Goal: Task Accomplishment & Management: Manage account settings

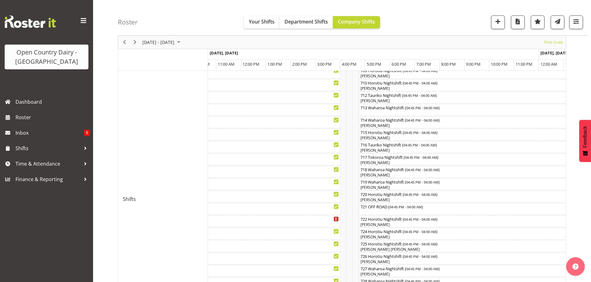
scroll to position [81, 0]
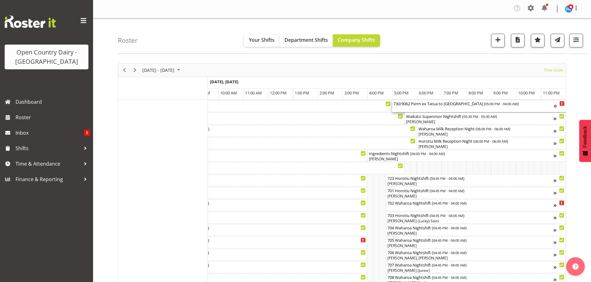
click at [425, 108] on div "730/9062 Perm ex Tatua to Whanganui ( 05:00 PM - 04:00 AM )" at bounding box center [473, 106] width 160 height 12
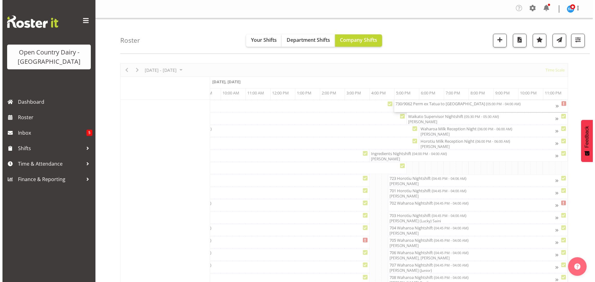
scroll to position [0, 3806]
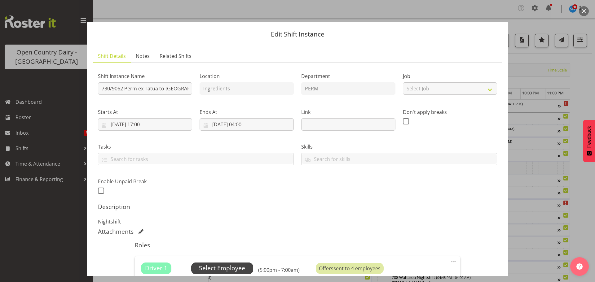
click at [228, 268] on span "Select Employee" at bounding box center [222, 268] width 46 height 9
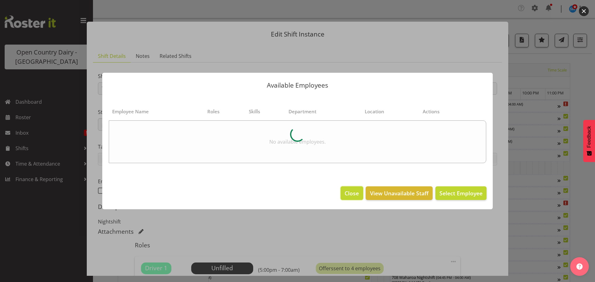
click at [347, 190] on span "Close" at bounding box center [352, 193] width 14 height 8
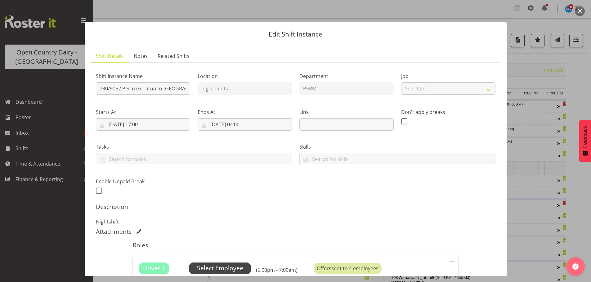
click at [221, 270] on span "Select Employee" at bounding box center [220, 268] width 46 height 9
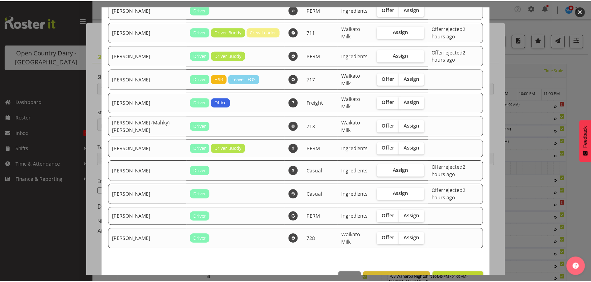
scroll to position [88, 0]
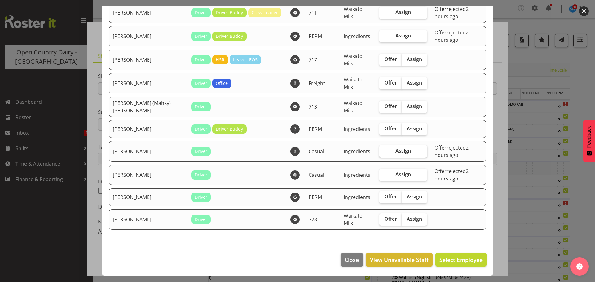
click at [398, 152] on span "Assign" at bounding box center [404, 151] width 16 height 6
click at [384, 152] on input "Assign" at bounding box center [382, 151] width 4 height 4
checkbox input "true"
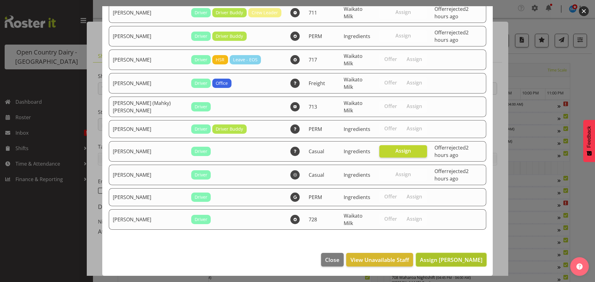
click at [459, 260] on span "Assign Mark Hedge" at bounding box center [451, 259] width 63 height 7
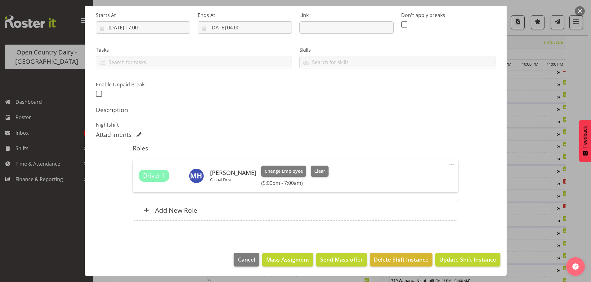
scroll to position [155, 0]
click at [451, 259] on span "Update Shift Instance" at bounding box center [467, 260] width 57 height 8
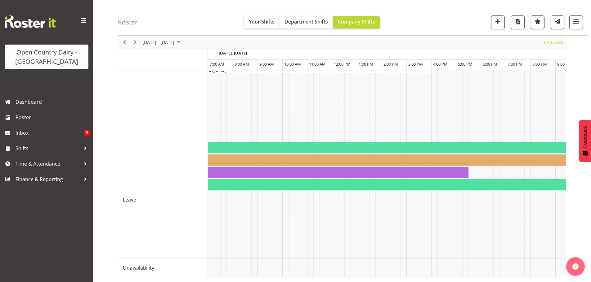
scroll to position [0, 0]
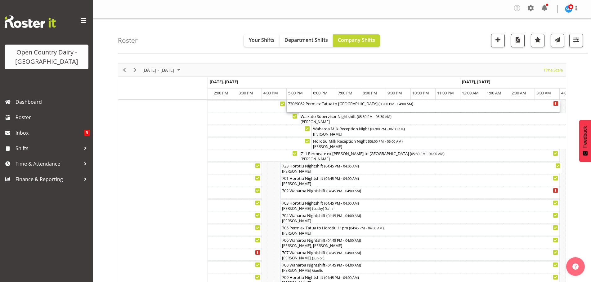
click at [311, 108] on div "730/9062 Perm ex Tatua to [GEOGRAPHIC_DATA] ( 05:00 PM - 04:00 AM )" at bounding box center [423, 106] width 270 height 12
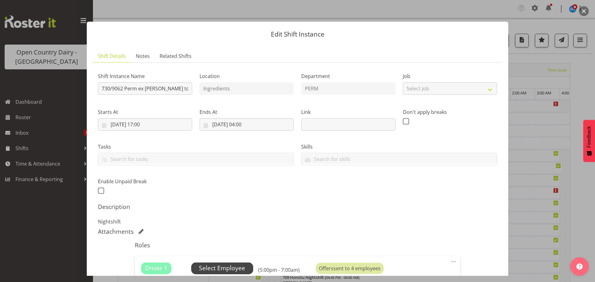
click at [224, 269] on span "Select Employee" at bounding box center [222, 268] width 46 height 9
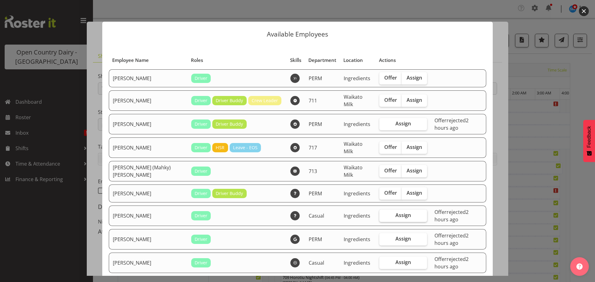
click at [396, 215] on span "Assign" at bounding box center [404, 215] width 16 height 6
click at [384, 215] on input "Assign" at bounding box center [382, 216] width 4 height 4
checkbox input "true"
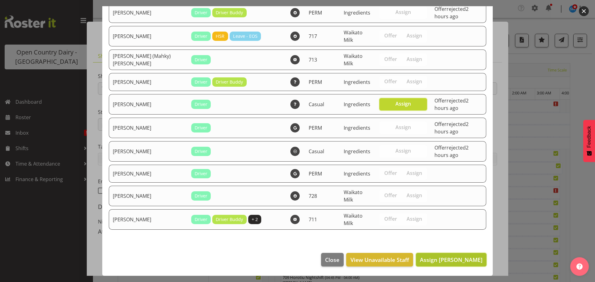
click at [446, 259] on span "Assign Mark Hedge" at bounding box center [451, 259] width 63 height 7
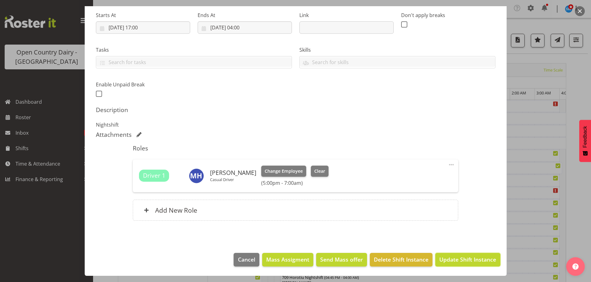
drag, startPoint x: 446, startPoint y: 261, endPoint x: 446, endPoint y: 257, distance: 4.0
click at [446, 261] on span "Update Shift Instance" at bounding box center [467, 260] width 57 height 8
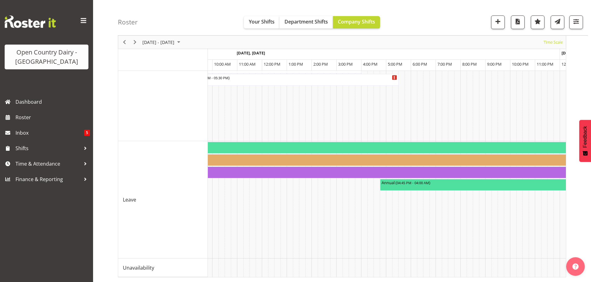
scroll to position [0, 3196]
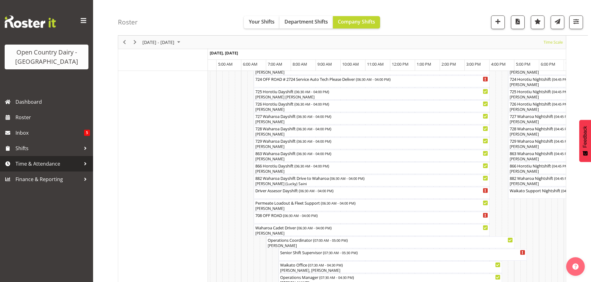
click at [36, 163] on span "Time & Attendance" at bounding box center [48, 163] width 65 height 9
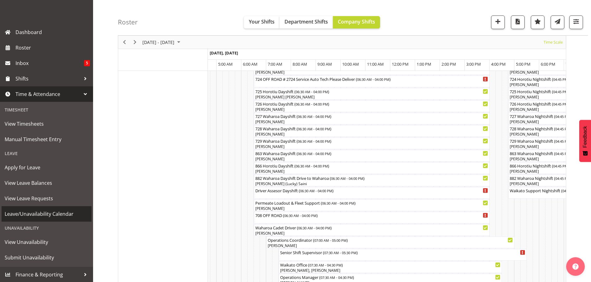
scroll to position [70, 0]
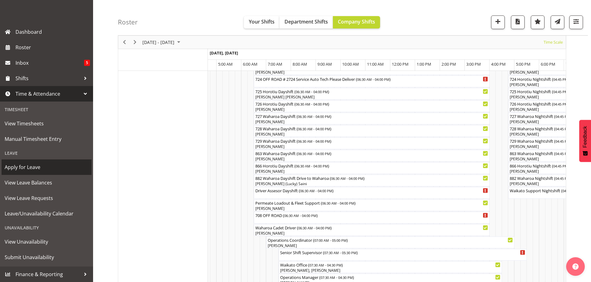
click at [24, 167] on span "Apply for Leave" at bounding box center [47, 167] width 84 height 9
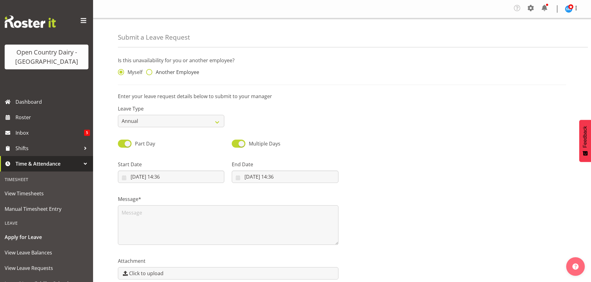
click at [149, 73] on span at bounding box center [149, 72] width 6 height 6
click at [149, 73] on input "Another Employee" at bounding box center [148, 72] width 4 height 4
radio input "true"
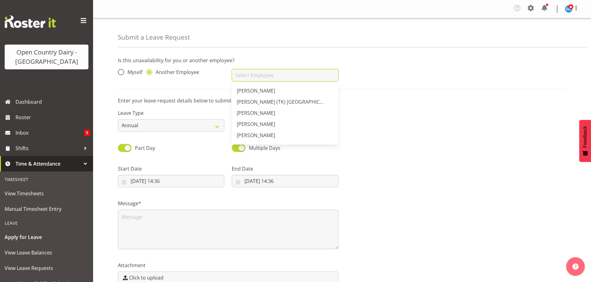
click at [245, 76] on input "text" at bounding box center [285, 75] width 106 height 12
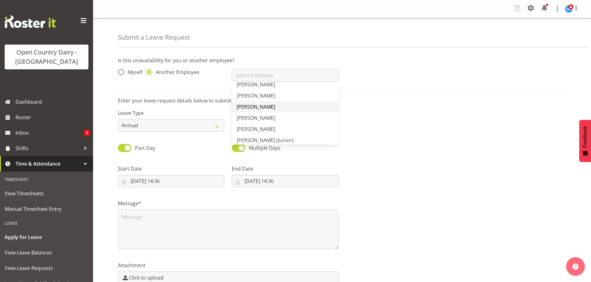
click at [251, 105] on span "[PERSON_NAME]" at bounding box center [256, 107] width 38 height 7
type input "[PERSON_NAME]"
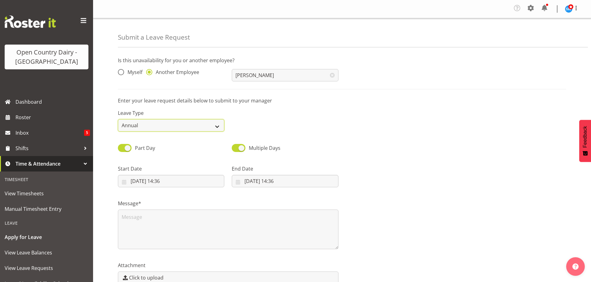
click at [216, 125] on select "Annual Sick Leave Without Pay Bereavement Domestic Violence Parental Jury Servi…" at bounding box center [171, 125] width 106 height 12
select select "Sick"
click at [118, 119] on select "Annual Sick Leave Without Pay Bereavement Domestic Violence Parental Jury Servi…" at bounding box center [171, 125] width 106 height 12
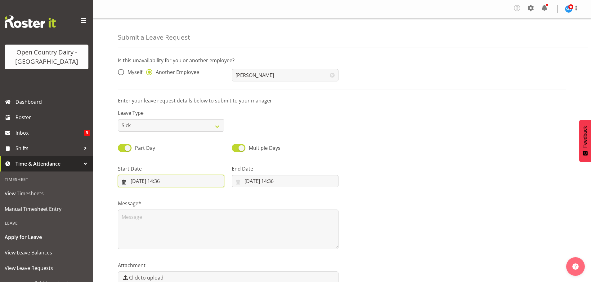
click at [158, 181] on input "27/08/2025, 14:36" at bounding box center [171, 181] width 106 height 12
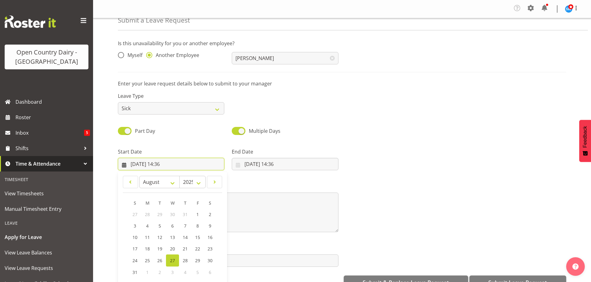
scroll to position [18, 0]
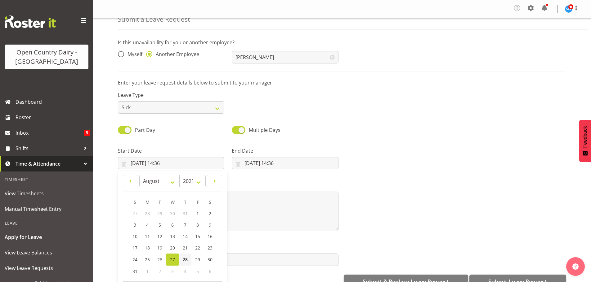
click at [185, 258] on span "28" at bounding box center [185, 260] width 5 height 6
type input "28/08/2025, 14:36"
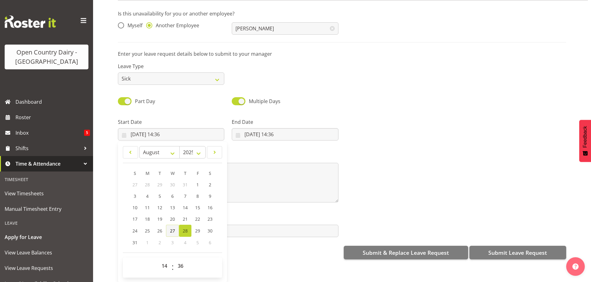
scroll to position [33, 0]
click at [164, 260] on select "00 01 02 03 04 05 06 07 08 09 10 11 12 13 14 15 16 17 18 19 20 21 22 23" at bounding box center [165, 266] width 14 height 12
select select "6"
click at [158, 260] on select "00 01 02 03 04 05 06 07 08 09 10 11 12 13 14 15 16 17 18 19 20 21 22 23" at bounding box center [165, 266] width 14 height 12
type input "28/08/2025, 06:36"
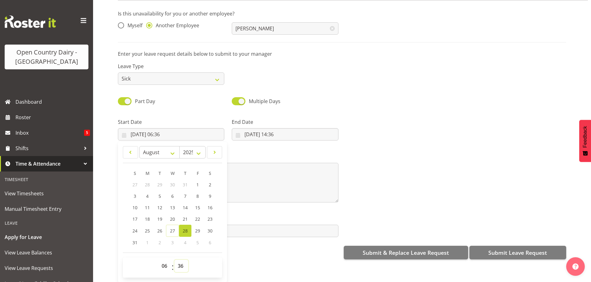
click at [180, 262] on select "00 01 02 03 04 05 06 07 08 09 10 11 12 13 14 15 16 17 18 19 20 21 22 23 24 25 2…" at bounding box center [181, 266] width 14 height 12
select select "30"
click at [174, 260] on select "00 01 02 03 04 05 06 07 08 09 10 11 12 13 14 15 16 17 18 19 20 21 22 23 24 25 2…" at bounding box center [181, 266] width 14 height 12
type input "28/08/2025, 06:30"
click at [260, 129] on input "27/08/2025, 14:36" at bounding box center [285, 134] width 106 height 12
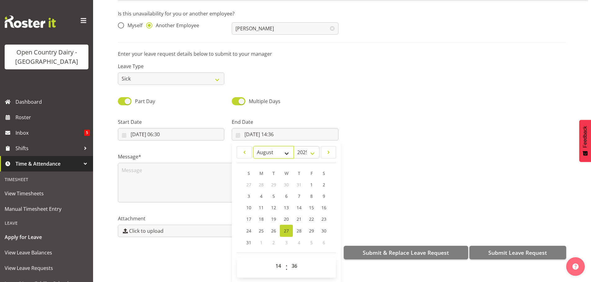
click at [285, 148] on select "January February March April May June July August September October November De…" at bounding box center [273, 152] width 41 height 12
select select "8"
click at [253, 146] on select "January February March April May June July August September October November De…" at bounding box center [273, 152] width 41 height 12
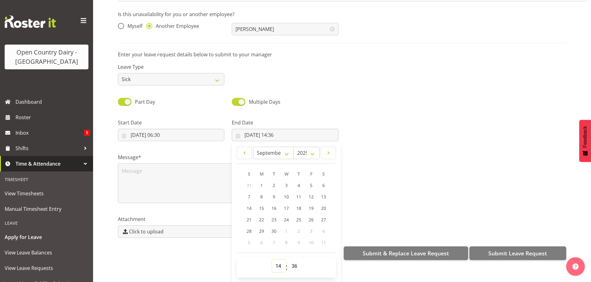
click at [278, 261] on select "00 01 02 03 04 05 06 07 08 09 10 11 12 13 14 15 16 17 18 19 20 21 22 23" at bounding box center [279, 266] width 14 height 12
select select "4"
click at [272, 260] on select "00 01 02 03 04 05 06 07 08 09 10 11 12 13 14 15 16 17 18 19 20 21 22 23" at bounding box center [279, 266] width 14 height 12
type input "27/08/2025, 04:36"
select select "7"
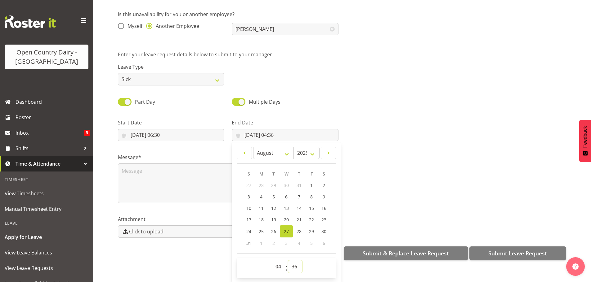
drag, startPoint x: 292, startPoint y: 263, endPoint x: 292, endPoint y: 258, distance: 4.7
click at [292, 262] on select "00 01 02 03 04 05 06 07 08 09 10 11 12 13 14 15 16 17 18 19 20 21 22 23 24 25 2…" at bounding box center [295, 267] width 14 height 12
select select "0"
click at [288, 261] on select "00 01 02 03 04 05 06 07 08 09 10 11 12 13 14 15 16 17 18 19 20 21 22 23 24 25 2…" at bounding box center [295, 267] width 14 height 12
type input "27/08/2025, 04:00"
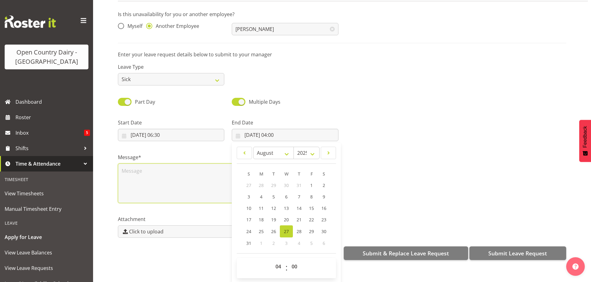
click at [152, 164] on textarea at bounding box center [228, 184] width 220 height 40
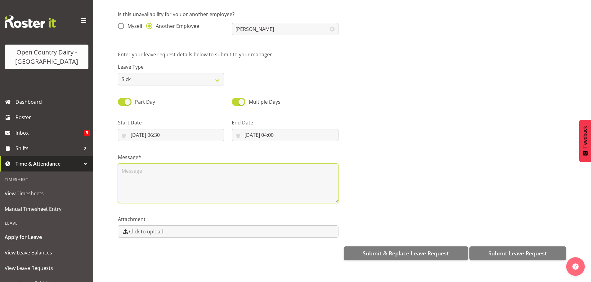
scroll to position [0, 0]
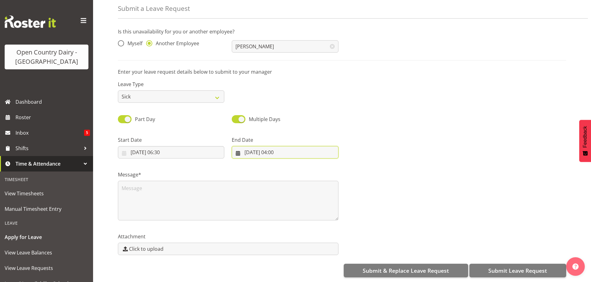
click at [266, 147] on input "27/08/2025, 04:00" at bounding box center [285, 152] width 106 height 12
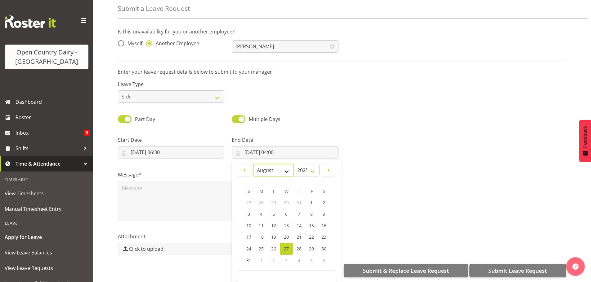
click at [285, 166] on select "January February March April May June July August September October November De…" at bounding box center [273, 170] width 41 height 12
select select "8"
click at [253, 164] on select "January February March April May June July August September October November De…" at bounding box center [273, 170] width 41 height 12
click at [261, 200] on span "1" at bounding box center [261, 203] width 2 height 6
type input "01/09/2025, 04:00"
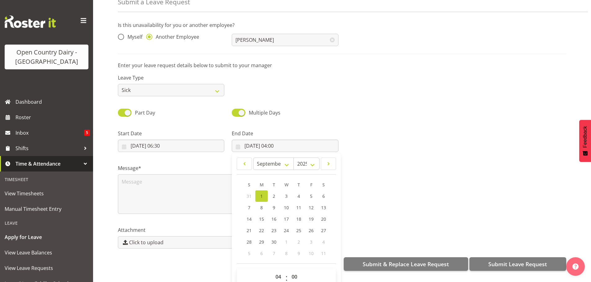
scroll to position [17, 0]
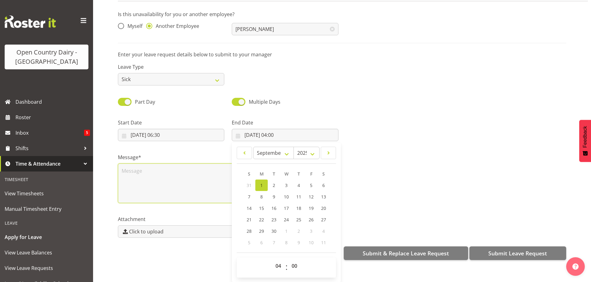
click at [184, 187] on textarea at bounding box center [228, 184] width 220 height 40
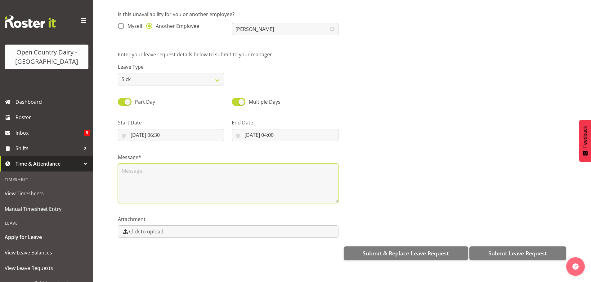
scroll to position [0, 0]
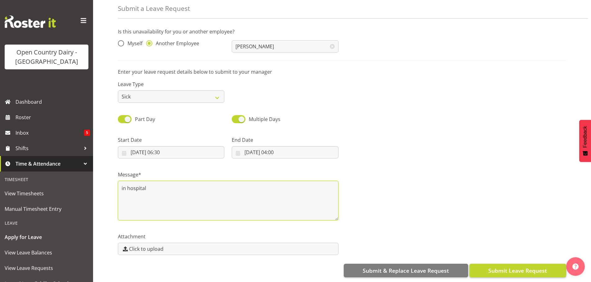
type textarea "in hospital"
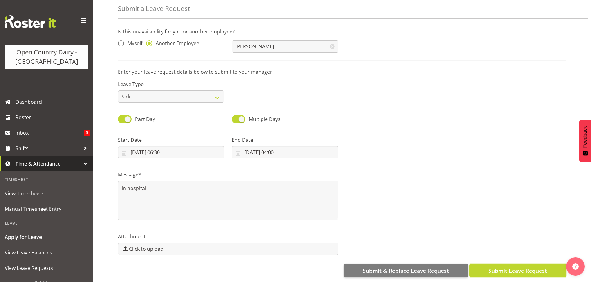
click at [516, 267] on span "Submit Leave Request" at bounding box center [517, 271] width 59 height 8
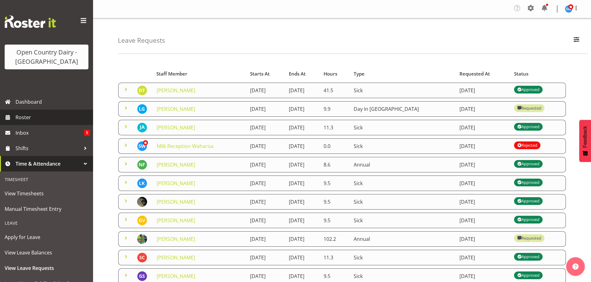
click at [28, 117] on span "Roster" at bounding box center [53, 117] width 74 height 9
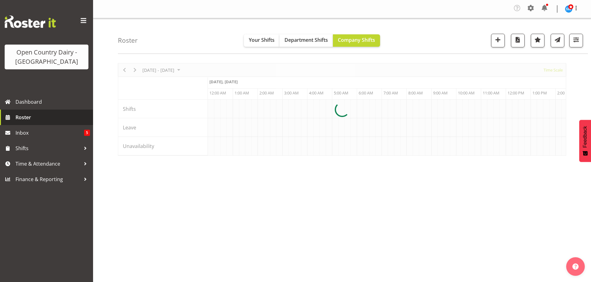
scroll to position [0, 1191]
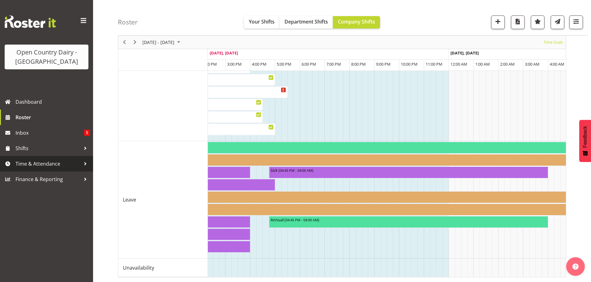
click at [37, 163] on span "Time & Attendance" at bounding box center [48, 163] width 65 height 9
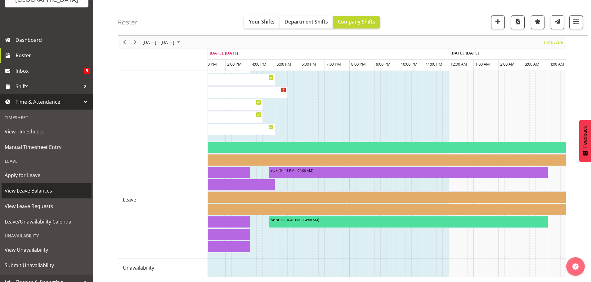
click at [31, 191] on span "View Leave Balances" at bounding box center [47, 190] width 84 height 9
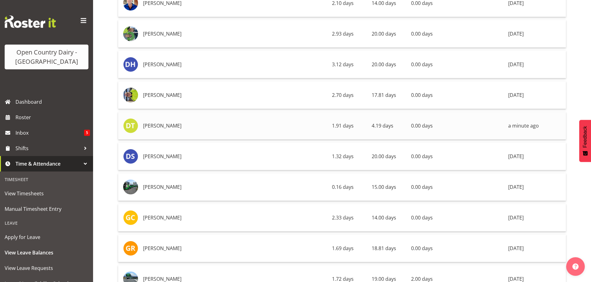
scroll to position [341, 0]
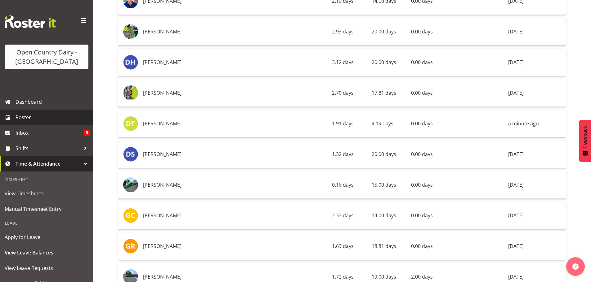
click at [39, 119] on span "Roster" at bounding box center [53, 117] width 74 height 9
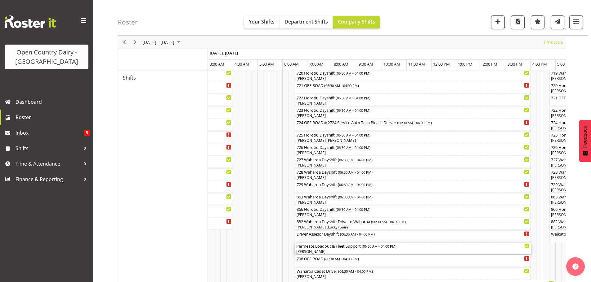
click at [336, 252] on div "[PERSON_NAME]" at bounding box center [412, 252] width 233 height 6
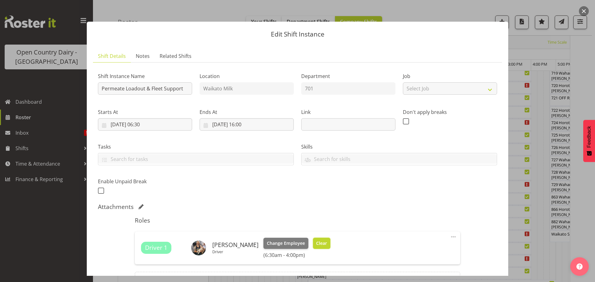
click at [316, 244] on span "Clear" at bounding box center [321, 243] width 11 height 7
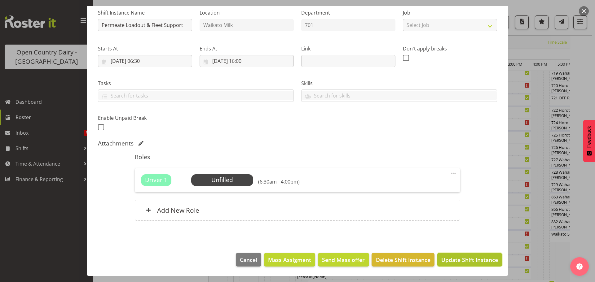
click at [457, 260] on span "Update Shift Instance" at bounding box center [470, 260] width 57 height 8
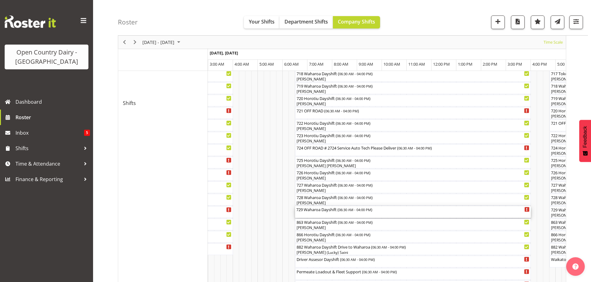
click at [321, 214] on div "729 Waharoa Dayshift ( 06:30 AM - 04:00 PM )" at bounding box center [412, 213] width 233 height 12
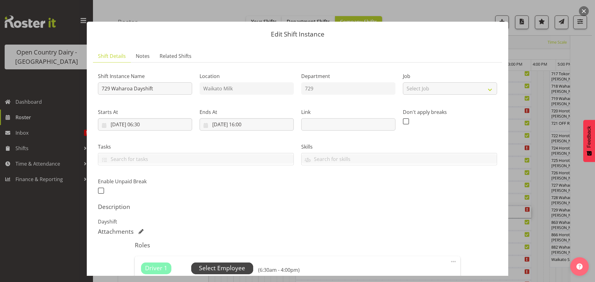
click at [222, 267] on span "Select Employee" at bounding box center [222, 268] width 46 height 9
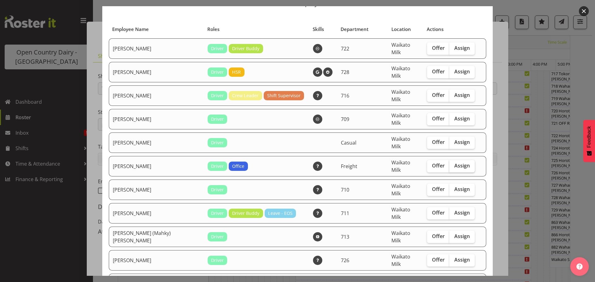
click at [455, 163] on span "Assign" at bounding box center [463, 166] width 16 height 6
click at [451, 164] on input "Assign" at bounding box center [452, 166] width 4 height 4
checkbox input "true"
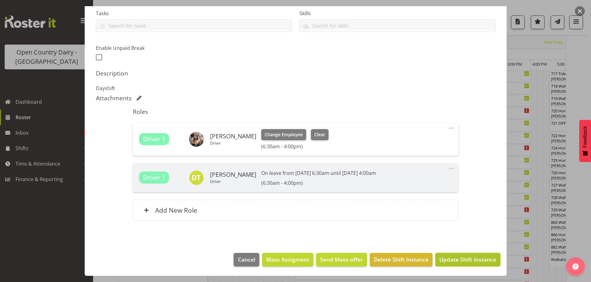
click at [454, 260] on span "Update Shift Instance" at bounding box center [467, 260] width 57 height 8
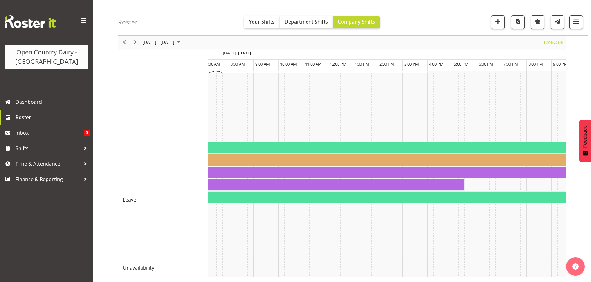
scroll to position [0, 3774]
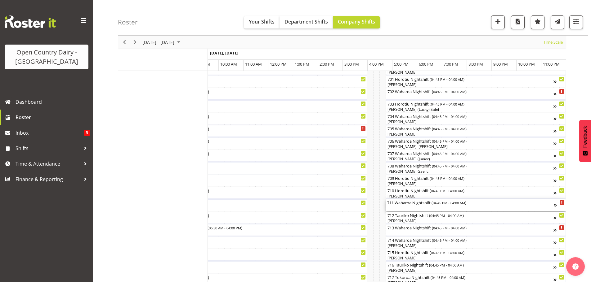
click at [414, 207] on div "711 Waharoa Nightshift ( 04:45 PM - 04:00 AM )" at bounding box center [470, 206] width 167 height 12
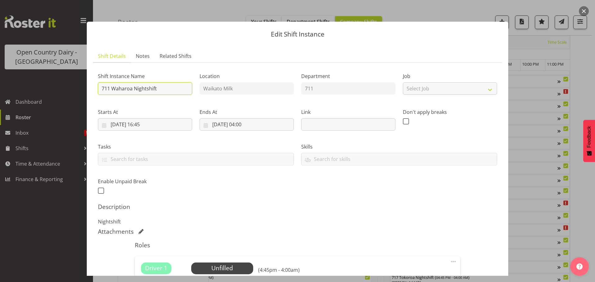
click at [167, 87] on input "711 Waharoa Nightshift" at bounding box center [145, 88] width 94 height 12
click at [169, 87] on input "711" at bounding box center [145, 88] width 94 height 12
type input "711 Lactose ex Waharoa to Wanganui"
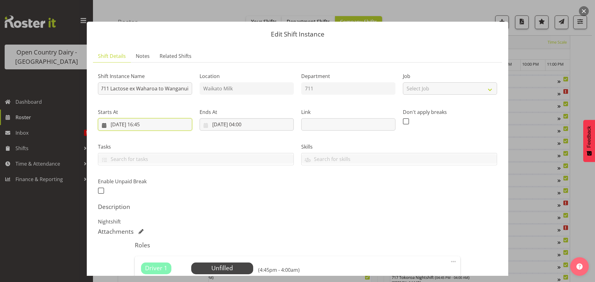
scroll to position [0, 0]
click at [145, 124] on input "31/08/2025, 16:45" at bounding box center [145, 124] width 94 height 12
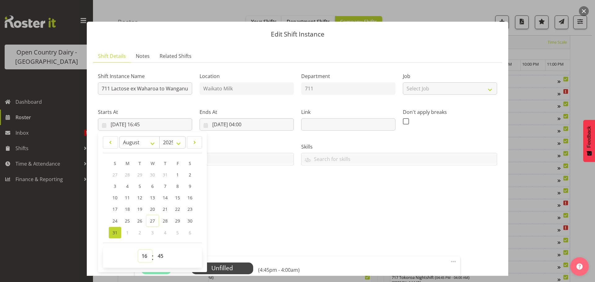
click at [146, 256] on select "00 01 02 03 04 05 06 07 08 09 10 11 12 13 14 15 16 17 18 19 20 21 22 23" at bounding box center [145, 256] width 14 height 12
select select "17"
click at [138, 250] on select "00 01 02 03 04 05 06 07 08 09 10 11 12 13 14 15 16 17 18 19 20 21 22 23" at bounding box center [145, 256] width 14 height 12
type input "31/08/2025, 17:45"
click at [160, 256] on select "00 01 02 03 04 05 06 07 08 09 10 11 12 13 14 15 16 17 18 19 20 21 22 23 24 25 2…" at bounding box center [161, 256] width 14 height 12
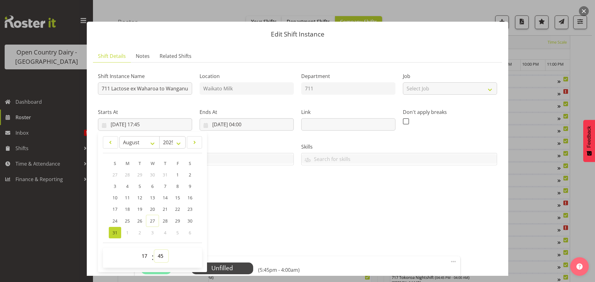
select select "30"
click at [154, 250] on select "00 01 02 03 04 05 06 07 08 09 10 11 12 13 14 15 16 17 18 19 20 21 22 23 24 25 2…" at bounding box center [161, 256] width 14 height 12
type input "31/08/2025, 17:30"
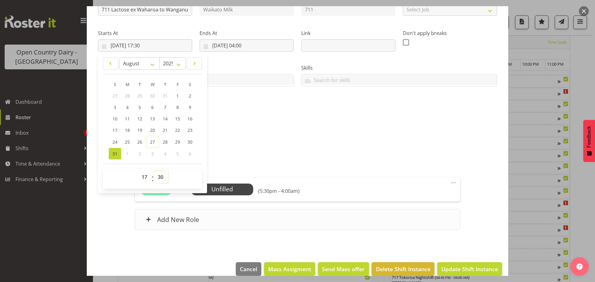
scroll to position [88, 0]
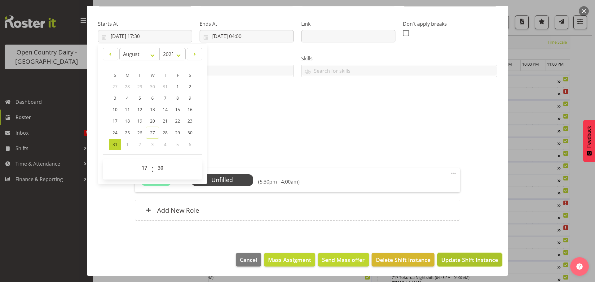
click at [454, 259] on span "Update Shift Instance" at bounding box center [470, 260] width 57 height 8
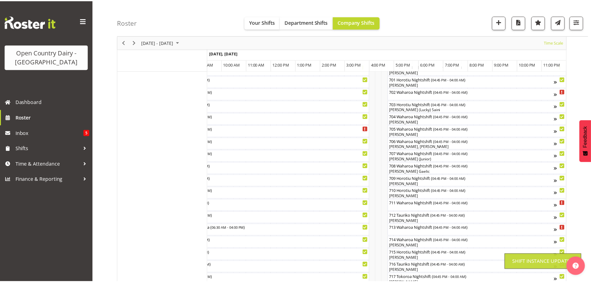
scroll to position [24, 0]
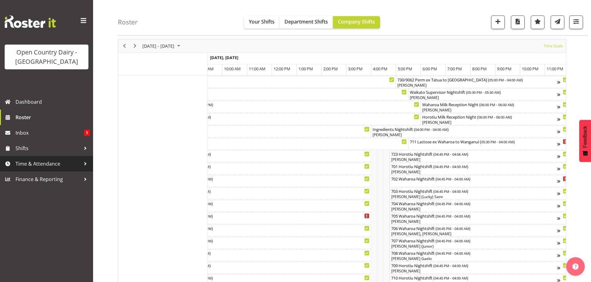
click at [44, 164] on span "Time & Attendance" at bounding box center [48, 163] width 65 height 9
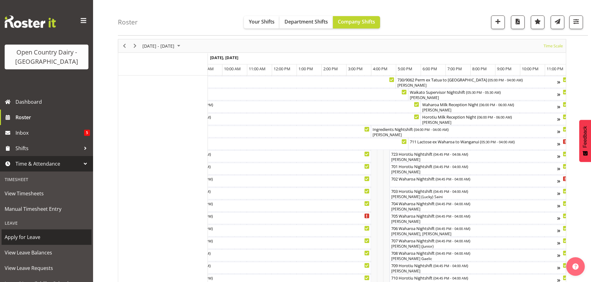
click at [30, 237] on span "Apply for Leave" at bounding box center [47, 237] width 84 height 9
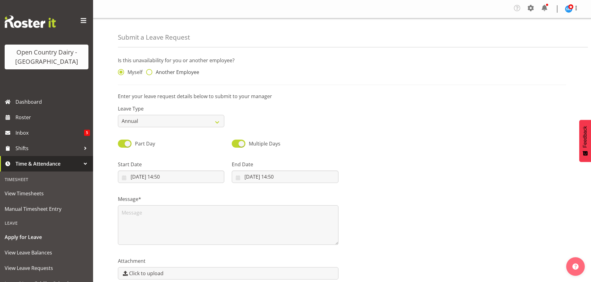
click at [149, 72] on span at bounding box center [149, 72] width 6 height 6
click at [149, 72] on input "Another Employee" at bounding box center [148, 72] width 4 height 4
radio input "true"
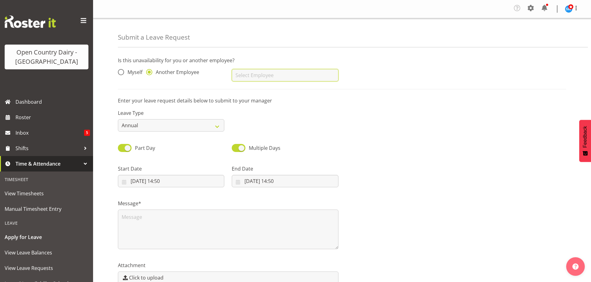
click at [248, 75] on input "text" at bounding box center [285, 75] width 106 height 12
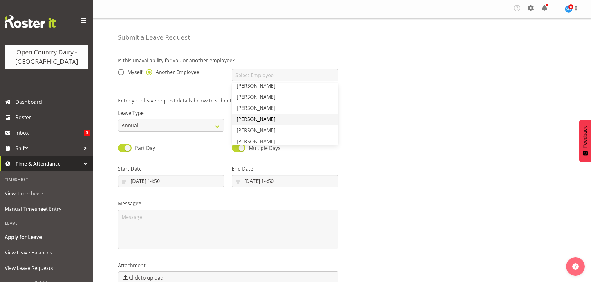
click at [250, 118] on span "[PERSON_NAME]" at bounding box center [256, 119] width 38 height 7
type input "[PERSON_NAME]"
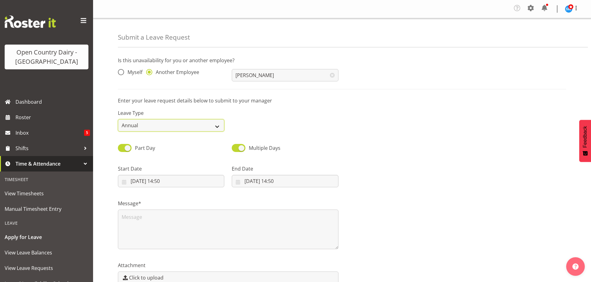
click at [216, 126] on select "Annual Sick Leave Without Pay Bereavement Domestic Violence Parental Jury Servi…" at bounding box center [171, 125] width 106 height 12
select select "Sick"
click at [118, 119] on select "Annual Sick Leave Without Pay Bereavement Domestic Violence Parental Jury Servi…" at bounding box center [171, 125] width 106 height 12
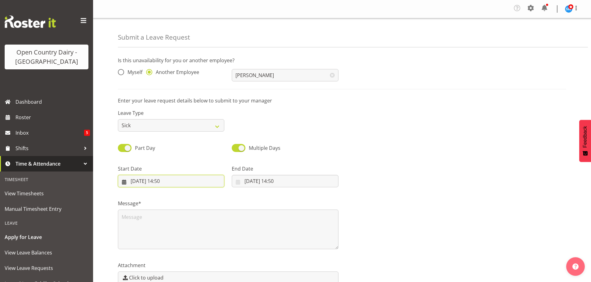
click at [146, 180] on input "27/08/2025, 14:50" at bounding box center [171, 181] width 106 height 12
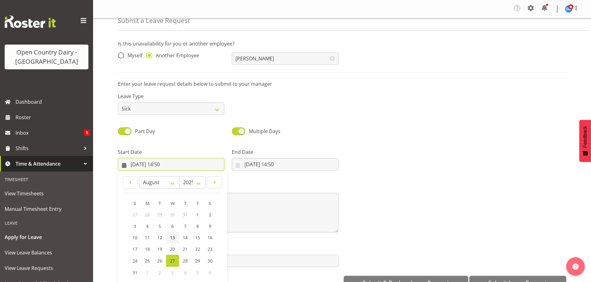
scroll to position [18, 0]
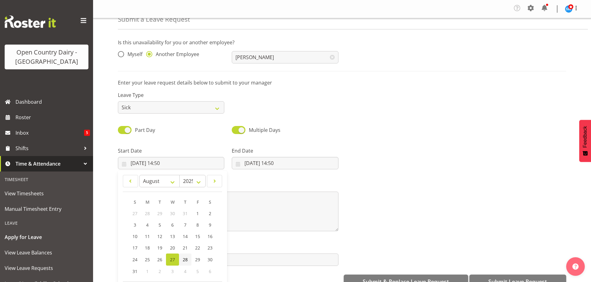
click at [185, 258] on span "28" at bounding box center [185, 260] width 5 height 6
type input "28/08/2025, 14:50"
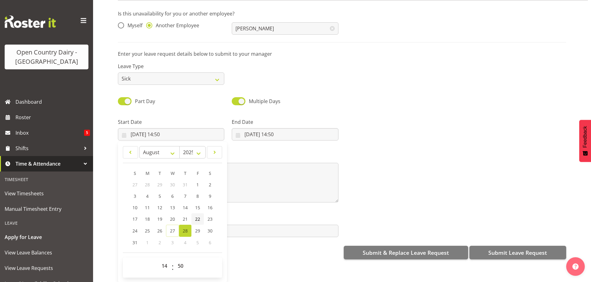
scroll to position [33, 0]
click at [165, 262] on select "00 01 02 03 04 05 06 07 08 09 10 11 12 13 14 15 16 17 18 19 20 21 22 23" at bounding box center [165, 266] width 14 height 12
select select "16"
click at [158, 260] on select "00 01 02 03 04 05 06 07 08 09 10 11 12 13 14 15 16 17 18 19 20 21 22 23" at bounding box center [165, 266] width 14 height 12
type input "28/08/2025, 16:50"
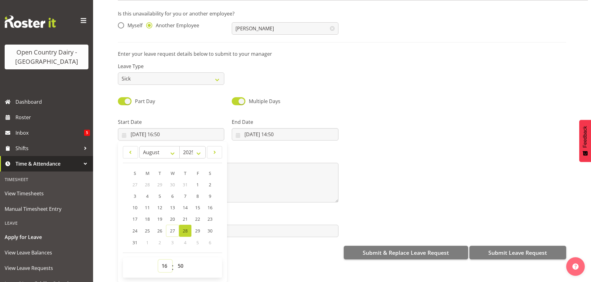
click at [163, 261] on select "00 01 02 03 04 05 06 07 08 09 10 11 12 13 14 15 16 17 18 19 20 21 22 23" at bounding box center [165, 266] width 14 height 12
select select "17"
click at [158, 260] on select "00 01 02 03 04 05 06 07 08 09 10 11 12 13 14 15 16 17 18 19 20 21 22 23" at bounding box center [165, 266] width 14 height 12
type input "28/08/2025, 17:50"
click at [179, 260] on select "00 01 02 03 04 05 06 07 08 09 10 11 12 13 14 15 16 17 18 19 20 21 22 23 24 25 2…" at bounding box center [181, 266] width 14 height 12
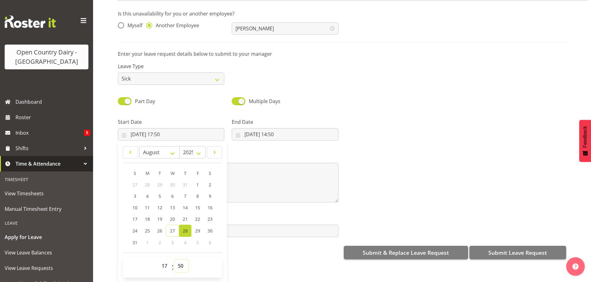
select select "0"
click at [174, 260] on select "00 01 02 03 04 05 06 07 08 09 10 11 12 13 14 15 16 17 18 19 20 21 22 23 24 25 2…" at bounding box center [181, 266] width 14 height 12
click at [209, 228] on span "30" at bounding box center [209, 231] width 5 height 6
click at [261, 129] on input "27/08/2025, 14:50" at bounding box center [285, 134] width 106 height 12
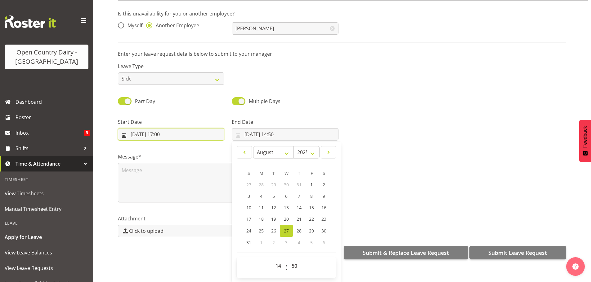
click at [152, 130] on input "30/08/2025, 17:00" at bounding box center [171, 134] width 106 height 12
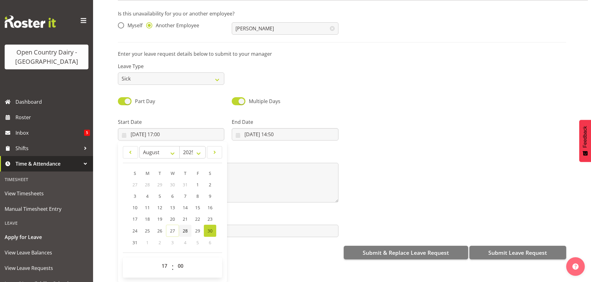
click at [184, 228] on span "28" at bounding box center [185, 231] width 5 height 6
type input "28/08/2025, 17:00"
click at [276, 131] on input "27/08/2025, 14:50" at bounding box center [285, 134] width 106 height 12
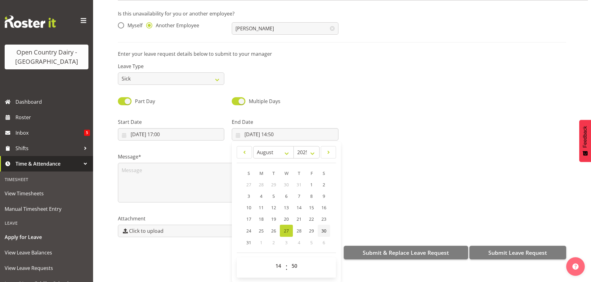
click at [322, 228] on span "30" at bounding box center [323, 231] width 5 height 6
type input "30/08/2025, 14:50"
click at [277, 260] on select "00 01 02 03 04 05 06 07 08 09 10 11 12 13 14 15 16 17 18 19 20 21 22 23" at bounding box center [279, 266] width 14 height 12
select select "7"
click at [272, 260] on select "00 01 02 03 04 05 06 07 08 09 10 11 12 13 14 15 16 17 18 19 20 21 22 23" at bounding box center [279, 266] width 14 height 12
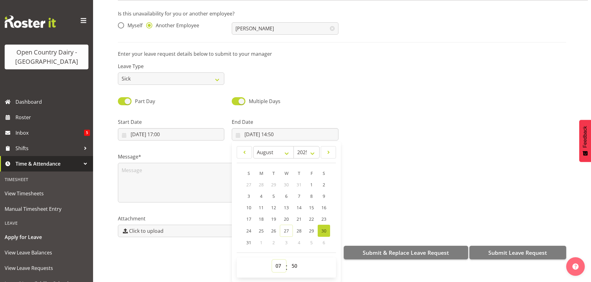
type input "30/08/2025, 07:50"
click at [292, 260] on select "00 01 02 03 04 05 06 07 08 09 10 11 12 13 14 15 16 17 18 19 20 21 22 23 24 25 2…" at bounding box center [295, 266] width 14 height 12
select select "0"
click at [288, 260] on select "00 01 02 03 04 05 06 07 08 09 10 11 12 13 14 15 16 17 18 19 20 21 22 23 24 25 2…" at bounding box center [295, 266] width 14 height 12
type input "30/08/2025, 07:00"
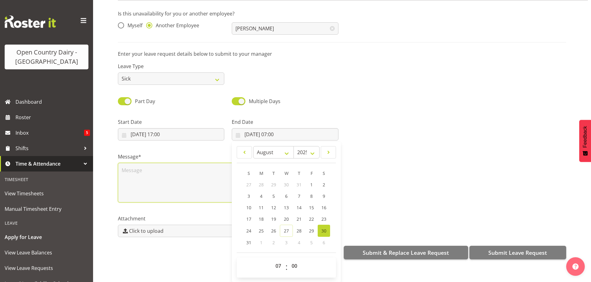
click at [156, 169] on textarea at bounding box center [228, 183] width 220 height 40
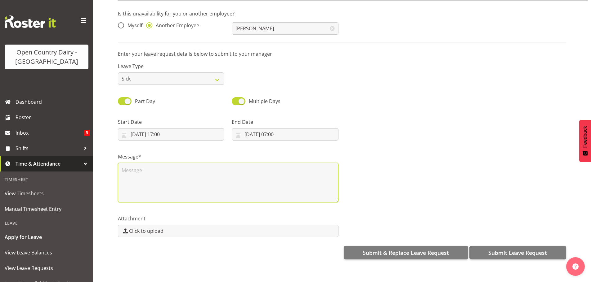
scroll to position [0, 0]
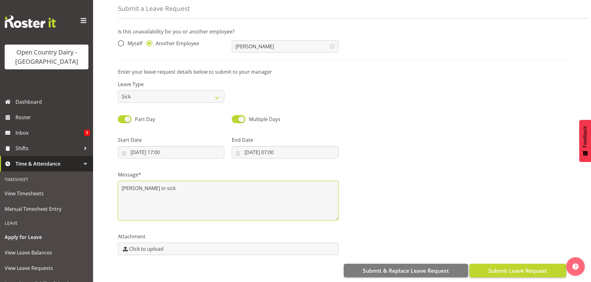
type textarea "Chris rung in sick"
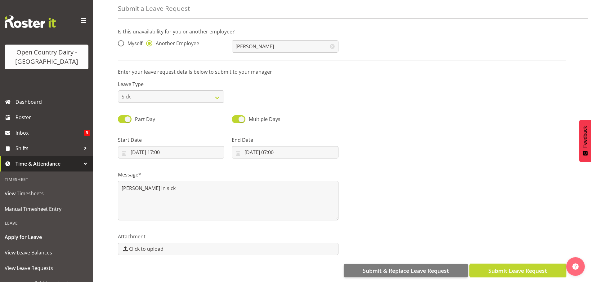
click at [497, 267] on span "Submit Leave Request" at bounding box center [517, 271] width 59 height 8
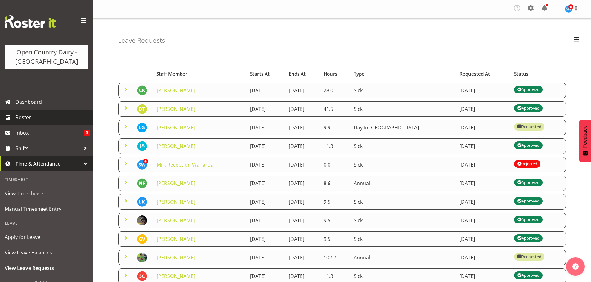
click at [28, 118] on span "Roster" at bounding box center [53, 117] width 74 height 9
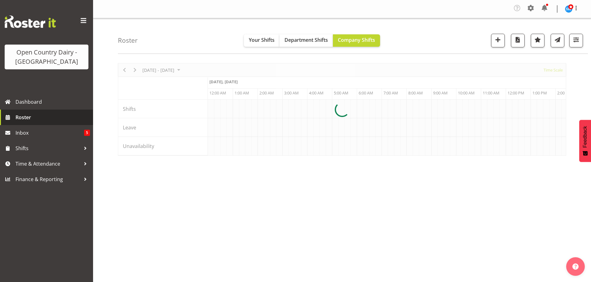
scroll to position [0, 1191]
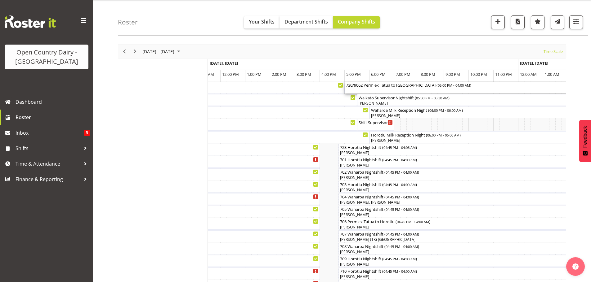
click at [366, 90] on div "730/9062 Perm ex Tatua to [GEOGRAPHIC_DATA] ( 05:00 PM - 04:00 AM )" at bounding box center [481, 88] width 270 height 12
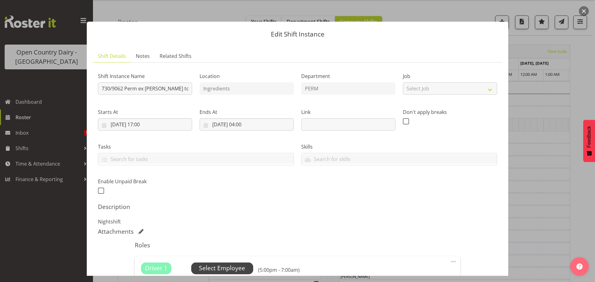
click at [221, 266] on span "Select Employee" at bounding box center [222, 268] width 46 height 9
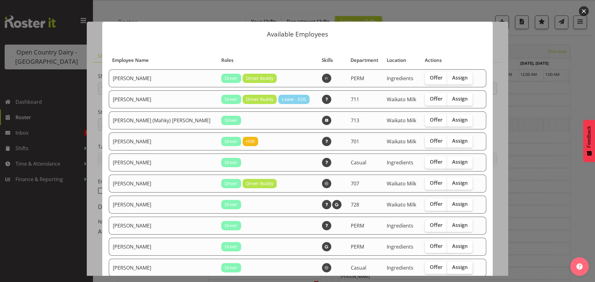
click at [452, 267] on span "Assign" at bounding box center [460, 268] width 16 height 6
click at [450, 267] on input "Assign" at bounding box center [449, 268] width 4 height 4
checkbox input "true"
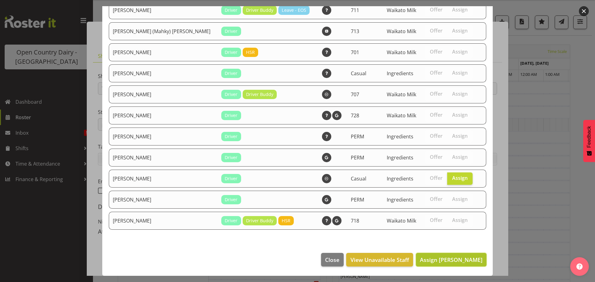
click at [454, 260] on span "Assign [PERSON_NAME]" at bounding box center [451, 259] width 63 height 7
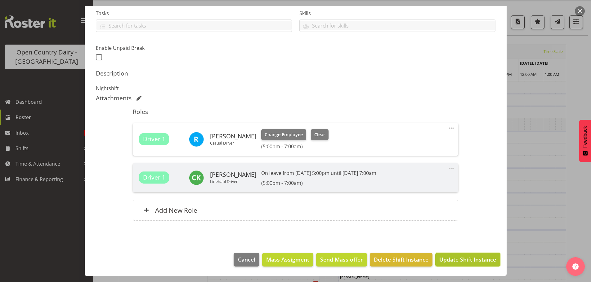
click at [456, 259] on span "Update Shift Instance" at bounding box center [467, 260] width 57 height 8
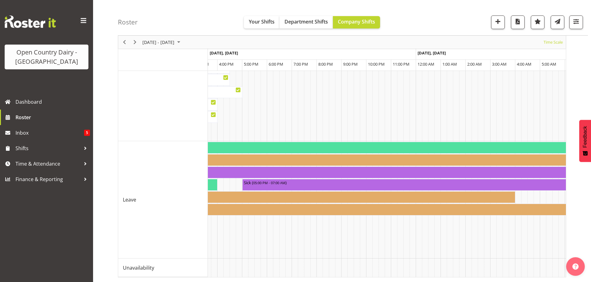
scroll to position [0, 2220]
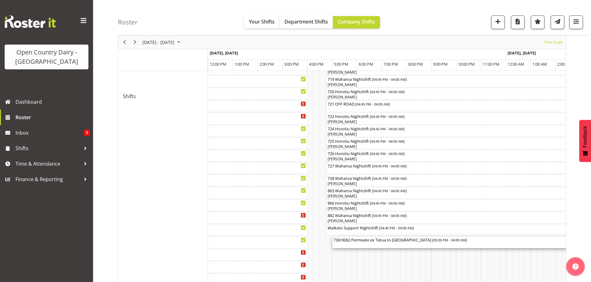
click at [382, 243] on div "730/9062 Permeate ex Tatua to [GEOGRAPHIC_DATA] ( 05:00 PM - 04:00 AM )" at bounding box center [468, 240] width 270 height 6
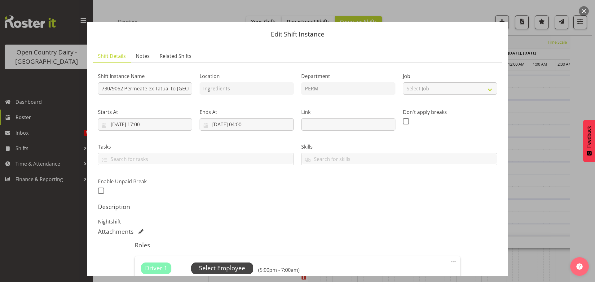
click at [223, 268] on span "Select Employee" at bounding box center [222, 268] width 46 height 9
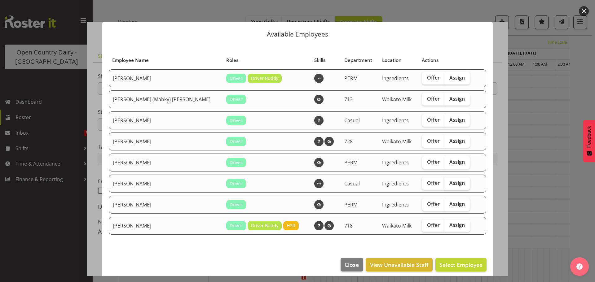
click at [450, 182] on span "Assign" at bounding box center [458, 183] width 16 height 6
click at [447, 182] on input "Assign" at bounding box center [447, 183] width 4 height 4
checkbox input "true"
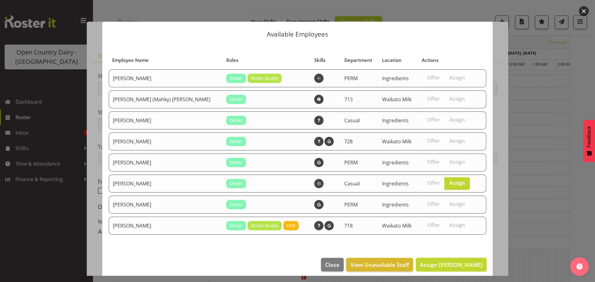
drag, startPoint x: 456, startPoint y: 265, endPoint x: 459, endPoint y: 241, distance: 24.4
click at [456, 264] on span "Assign [PERSON_NAME]" at bounding box center [451, 264] width 63 height 7
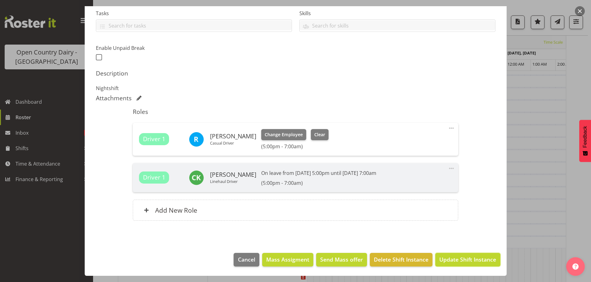
drag, startPoint x: 464, startPoint y: 261, endPoint x: 461, endPoint y: 257, distance: 5.4
click at [463, 260] on span "Update Shift Instance" at bounding box center [467, 260] width 57 height 8
